Goal: Check status

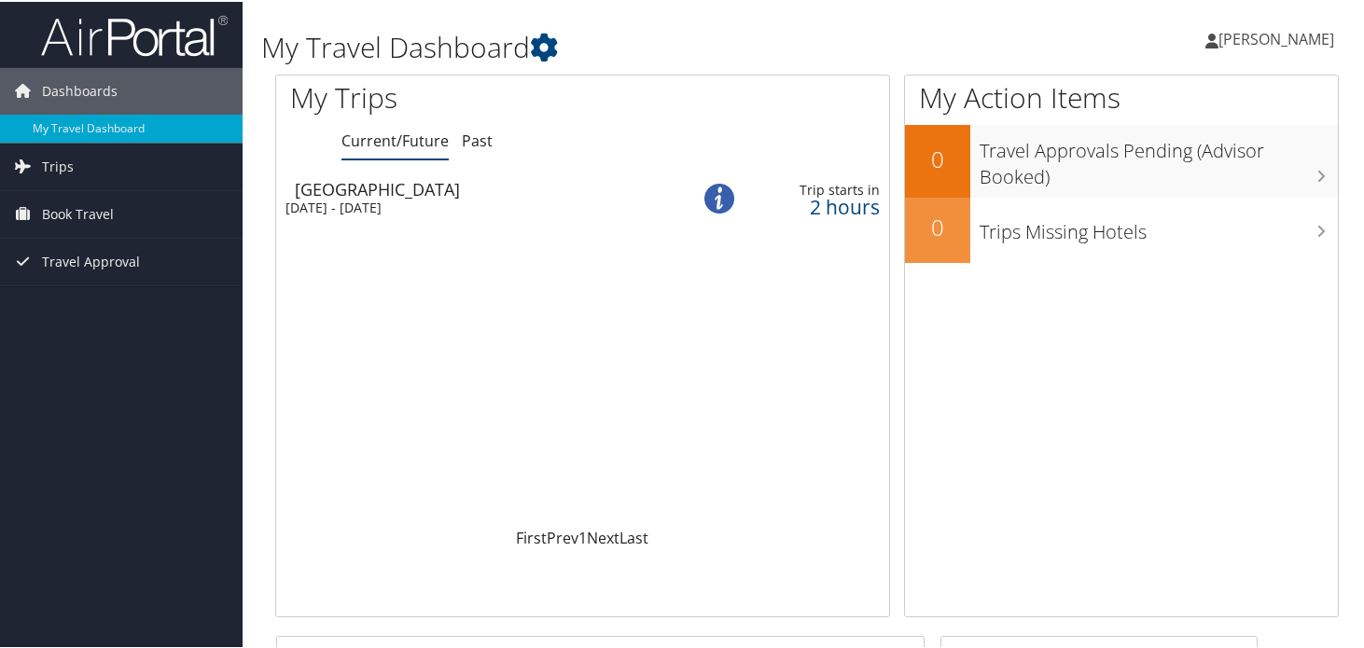
click at [595, 185] on div "Salt Lake City" at bounding box center [483, 187] width 376 height 17
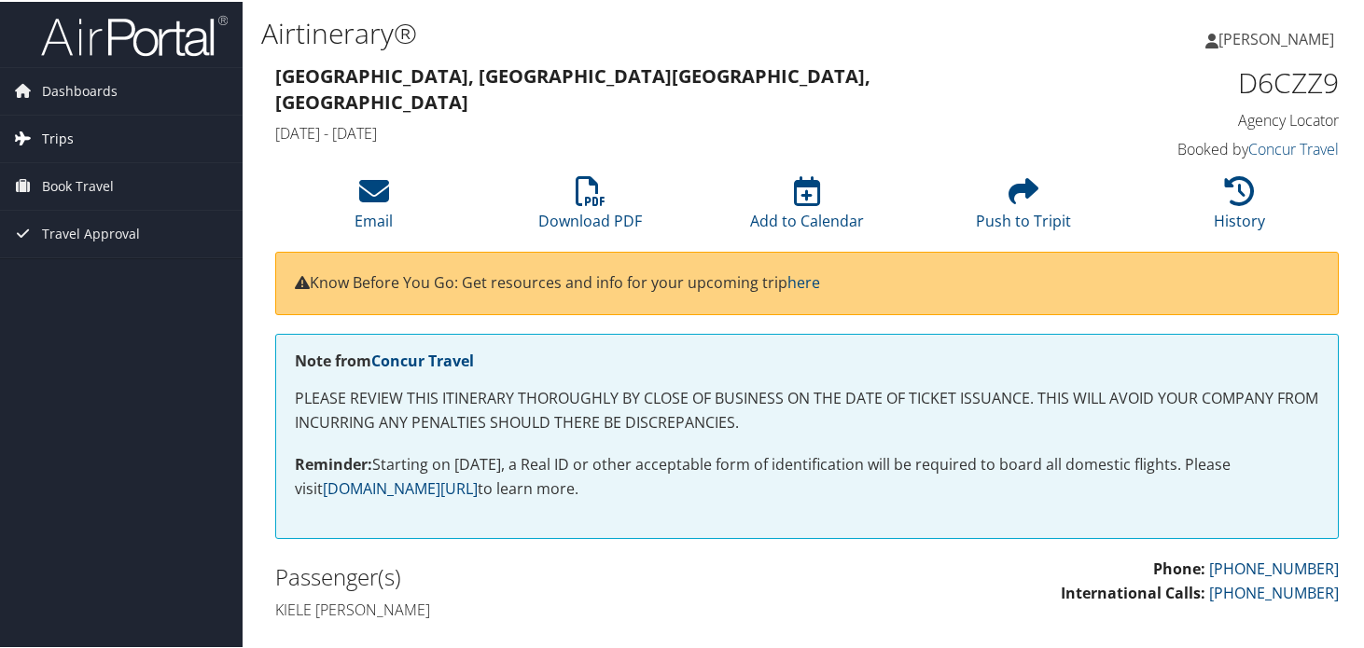
click at [77, 138] on link "Trips" at bounding box center [121, 137] width 243 height 47
click at [93, 265] on span "Book Travel" at bounding box center [78, 268] width 72 height 47
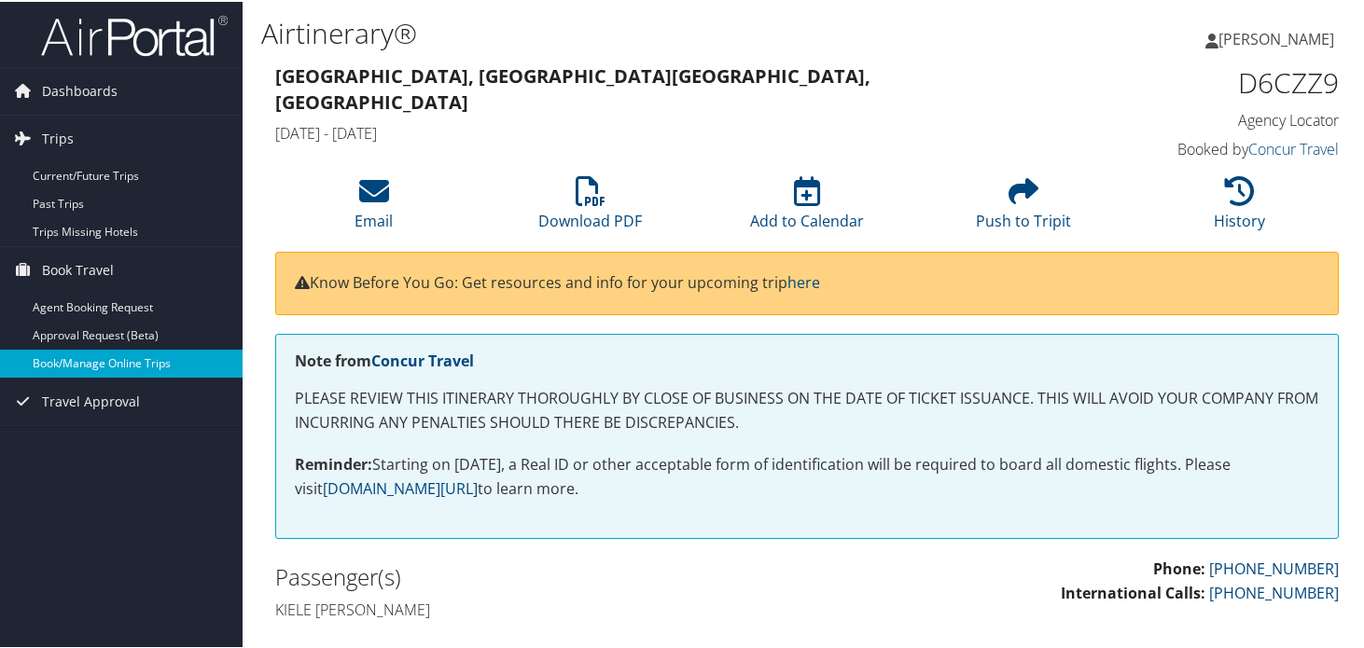
click at [124, 364] on link "Book/Manage Online Trips" at bounding box center [121, 362] width 243 height 28
